Goal: Check status: Check status

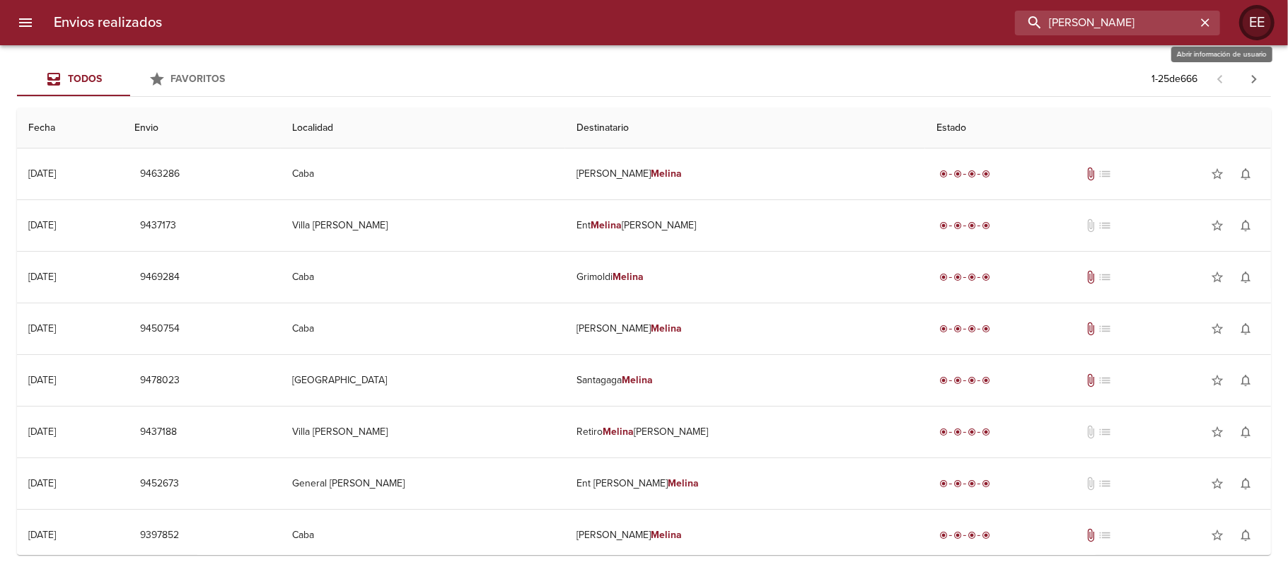
type input "[PERSON_NAME]"
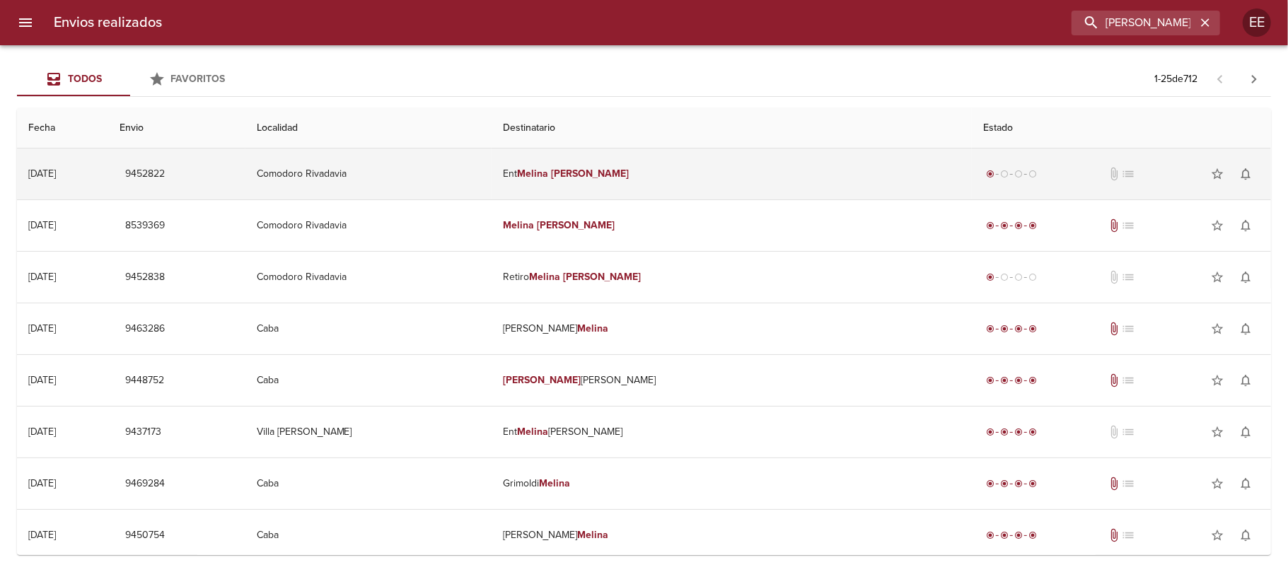
click at [630, 173] on em "[PERSON_NAME]" at bounding box center [590, 174] width 79 height 12
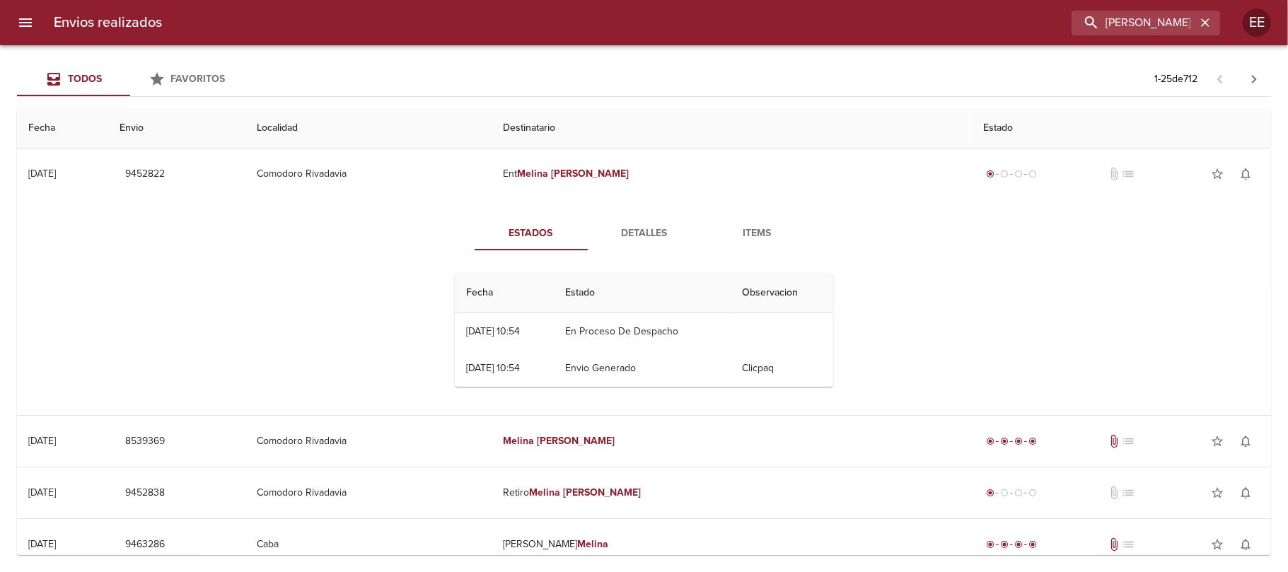
click at [654, 232] on span "Detalles" at bounding box center [644, 234] width 96 height 18
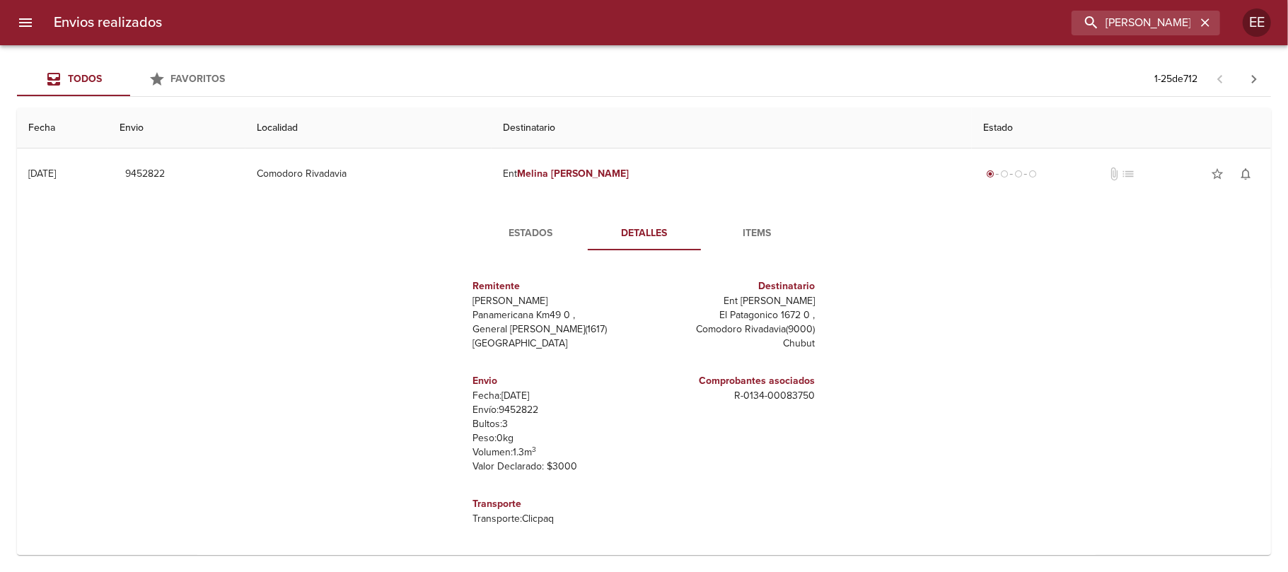
click at [751, 241] on span "Items" at bounding box center [757, 234] width 96 height 18
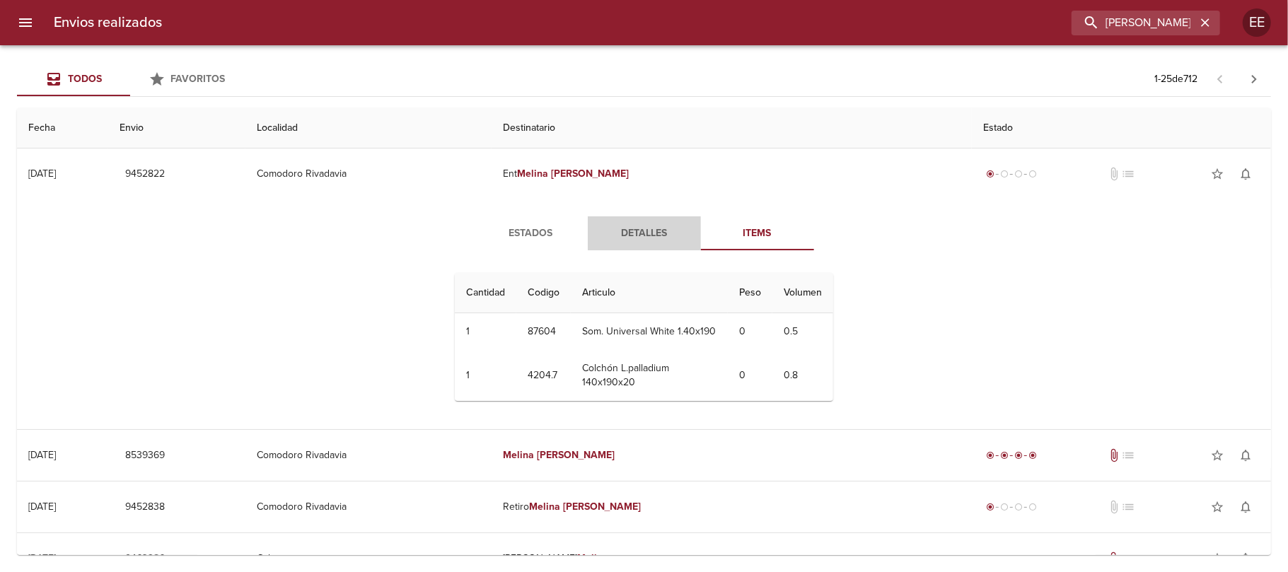
click at [651, 224] on button "Detalles" at bounding box center [644, 233] width 113 height 34
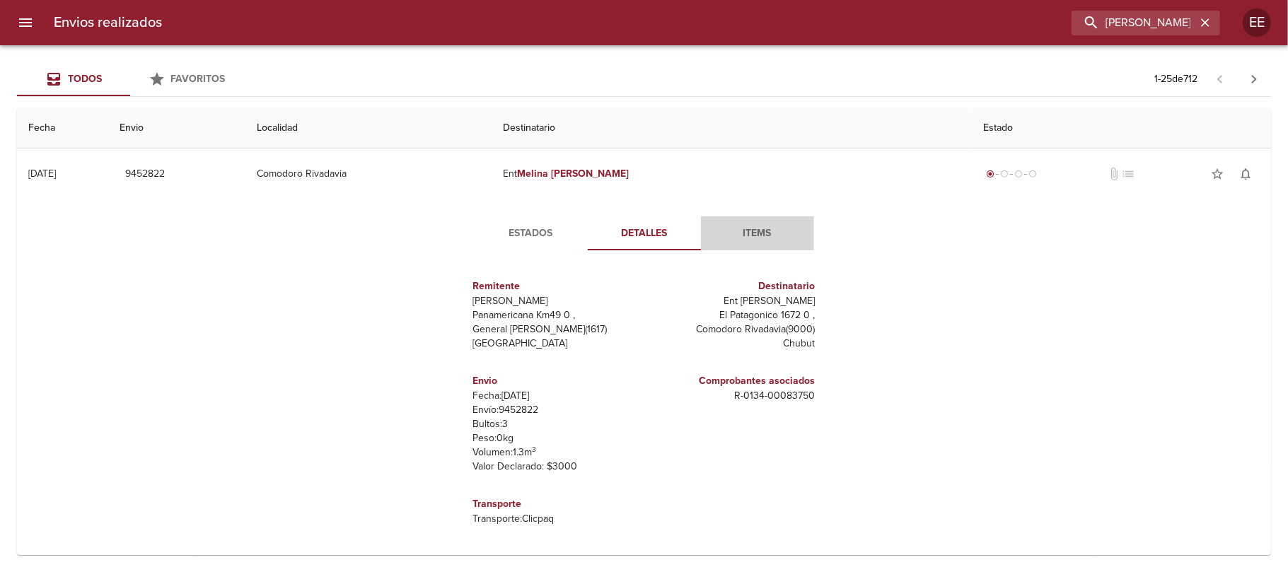
click at [768, 225] on span "Items" at bounding box center [757, 234] width 96 height 18
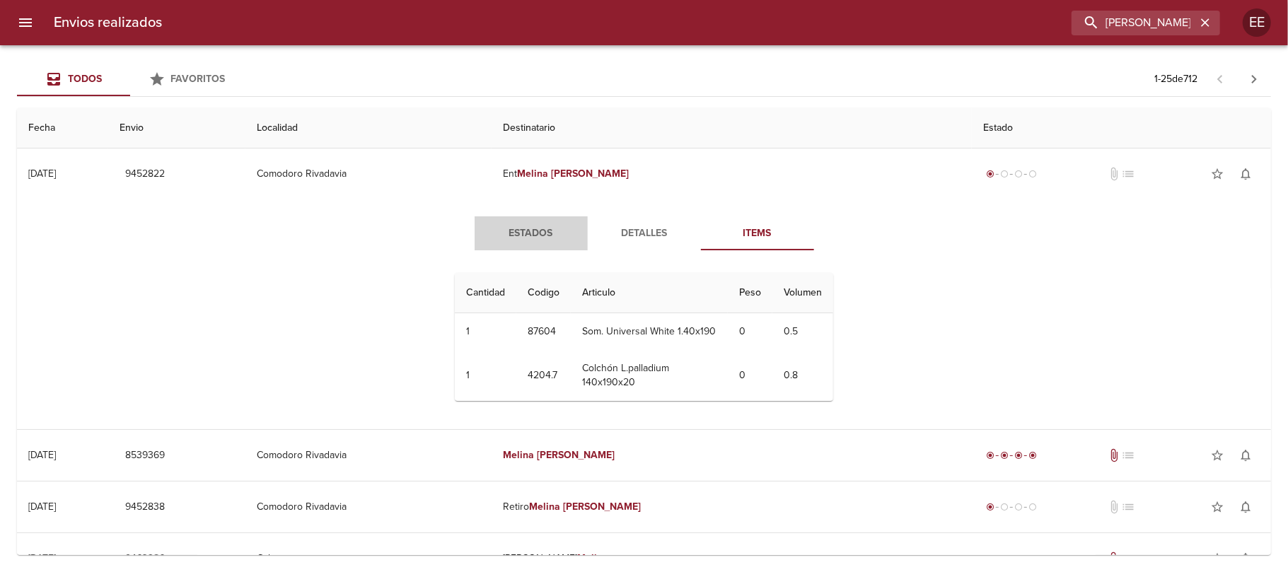
click at [510, 242] on button "Estados" at bounding box center [531, 233] width 113 height 34
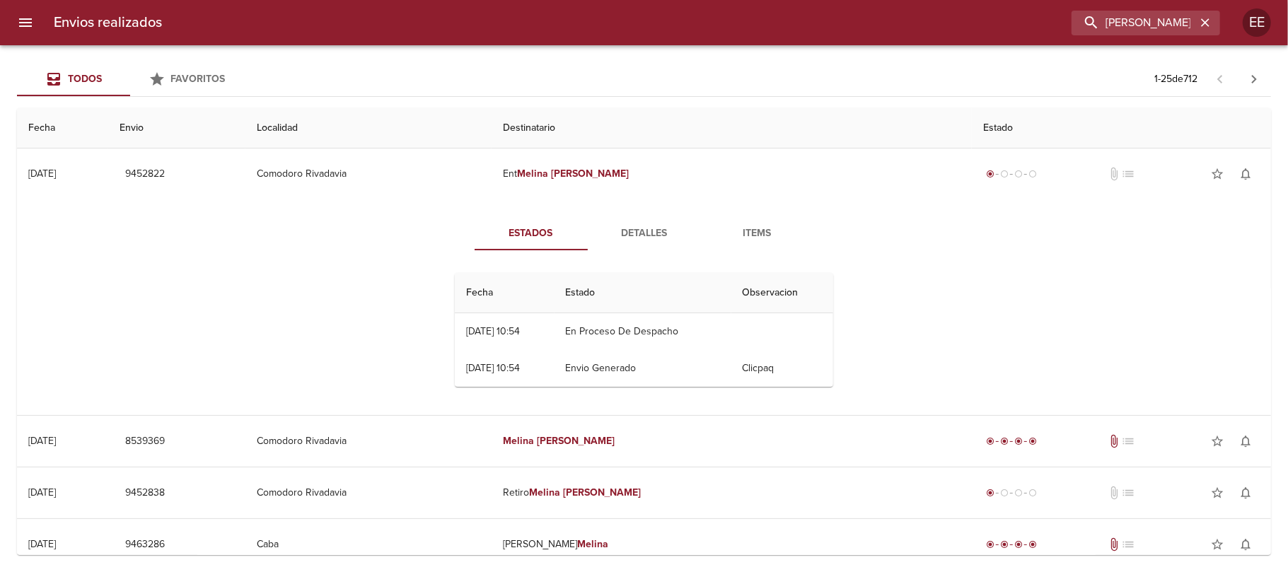
click at [864, 260] on div "Estados Detalles Items Fecha Estado Observacion 31/07 [DATE] 10:54 En Proceso D…" at bounding box center [643, 307] width 1231 height 216
